Goal: Task Accomplishment & Management: Complete application form

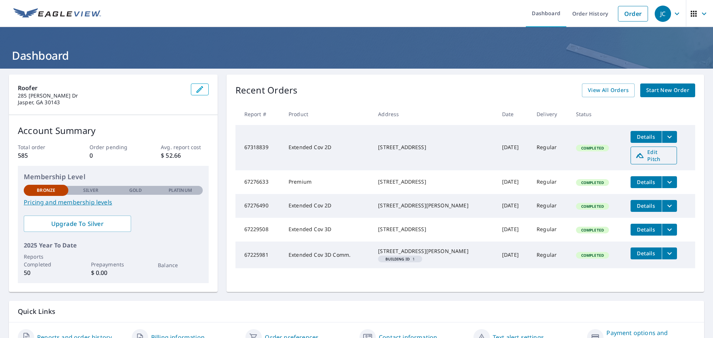
click at [636, 153] on span "Edit Pitch" at bounding box center [653, 155] width 37 height 14
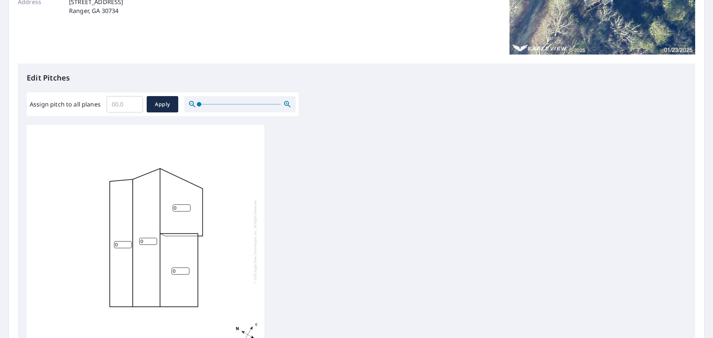
scroll to position [186, 0]
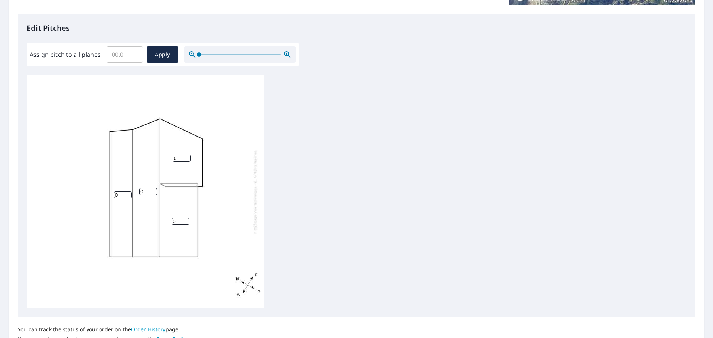
click at [146, 192] on input "0" at bounding box center [148, 191] width 18 height 7
type input "12"
click at [177, 158] on input "0" at bounding box center [182, 158] width 18 height 7
type input "12"
click at [179, 219] on input "0" at bounding box center [181, 221] width 18 height 7
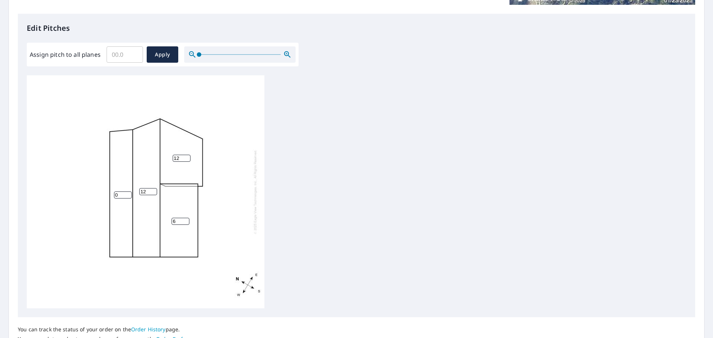
type input "6"
type input "4"
click at [119, 195] on input "0" at bounding box center [123, 195] width 18 height 7
type input "4"
click at [161, 54] on span "Apply" at bounding box center [163, 54] width 20 height 9
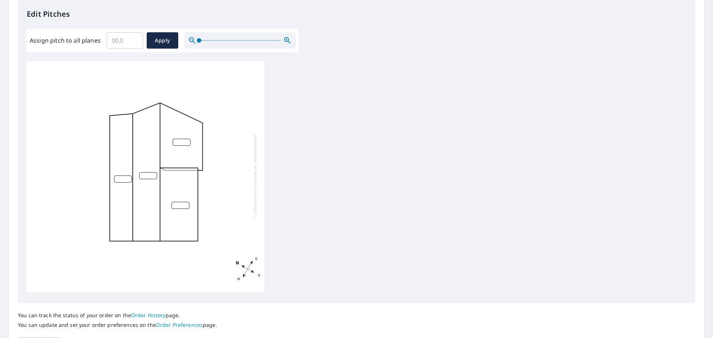
scroll to position [249, 0]
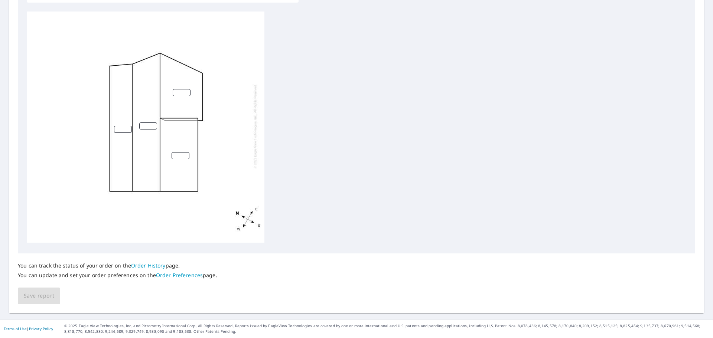
click at [149, 123] on input "number" at bounding box center [148, 126] width 18 height 7
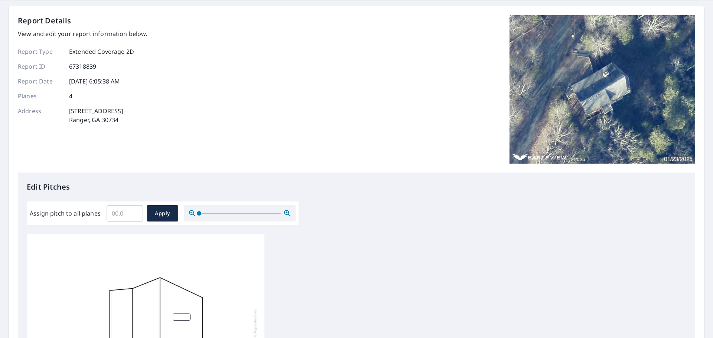
scroll to position [0, 0]
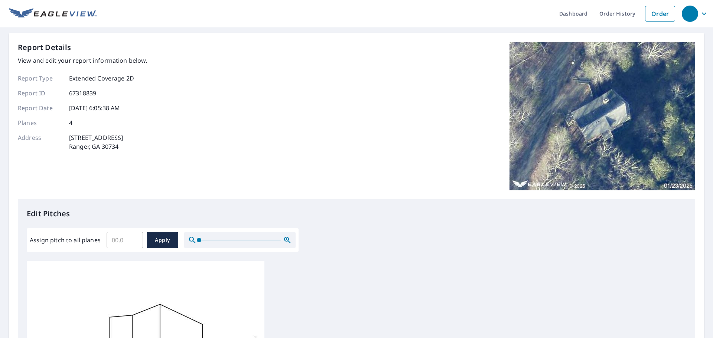
type input "12"
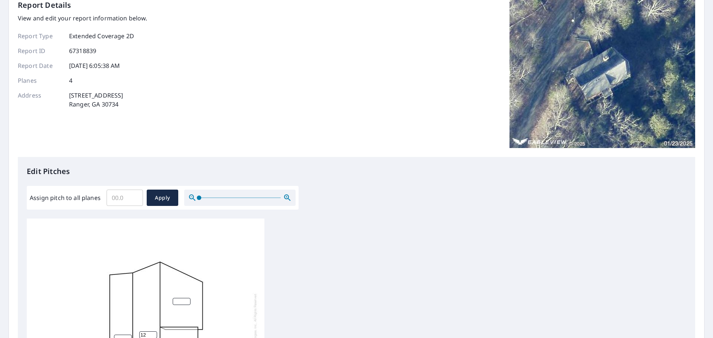
scroll to position [148, 0]
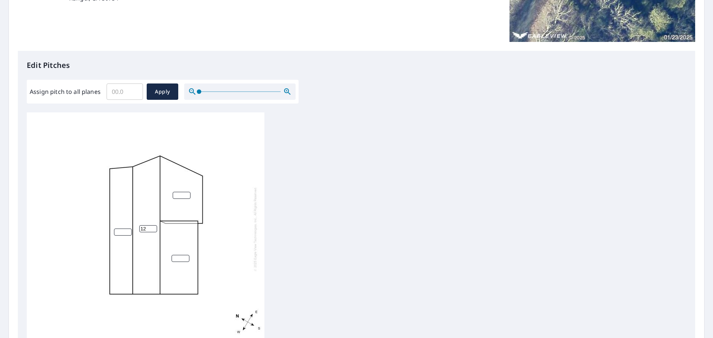
click at [180, 195] on input "number" at bounding box center [182, 195] width 18 height 7
type input "12"
click at [178, 259] on input "number" at bounding box center [181, 258] width 18 height 7
type input "4"
click at [124, 233] on input "number" at bounding box center [123, 232] width 18 height 7
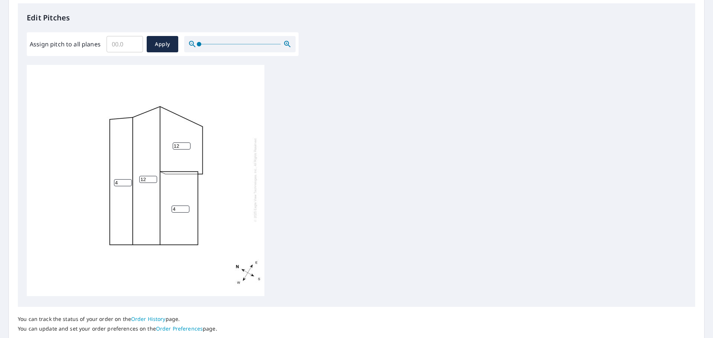
scroll to position [249, 0]
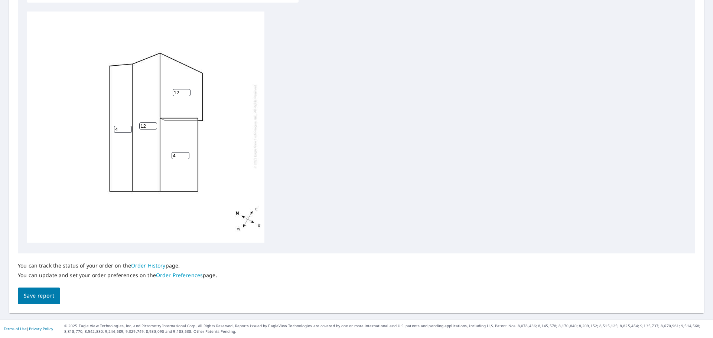
type input "4"
click at [27, 295] on span "Save report" at bounding box center [39, 295] width 30 height 9
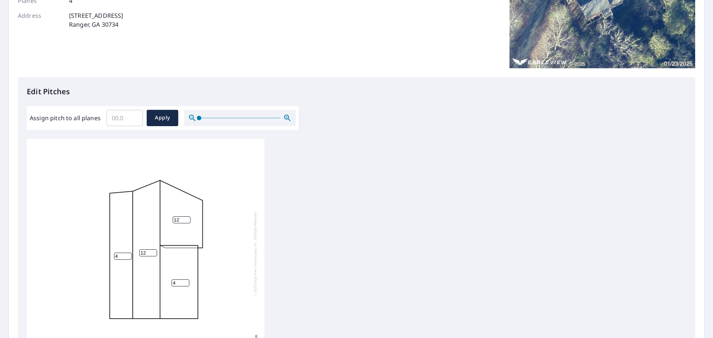
scroll to position [0, 0]
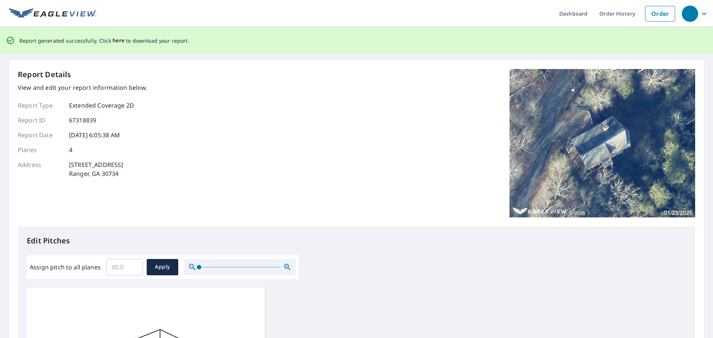
click at [113, 38] on span "here" at bounding box center [118, 40] width 12 height 9
